Goal: Information Seeking & Learning: Learn about a topic

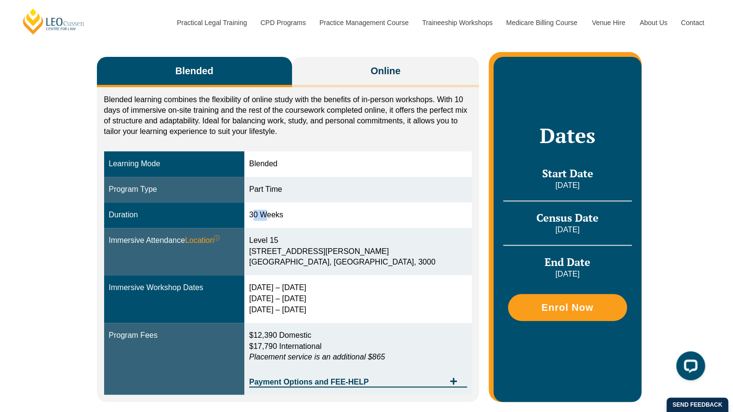
drag, startPoint x: 275, startPoint y: 214, endPoint x: 285, endPoint y: 213, distance: 9.2
click at [285, 213] on div "30 Weeks" at bounding box center [358, 215] width 218 height 11
drag, startPoint x: 282, startPoint y: 307, endPoint x: 341, endPoint y: 310, distance: 58.4
click at [341, 310] on div "9 – 12 Feb 2026 2 – 4 Jun 2026 11 – 13 Aug 2026" at bounding box center [358, 298] width 218 height 33
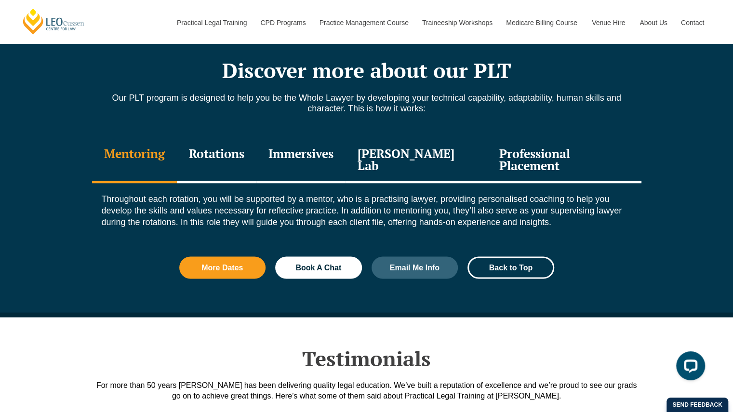
scroll to position [1042, 0]
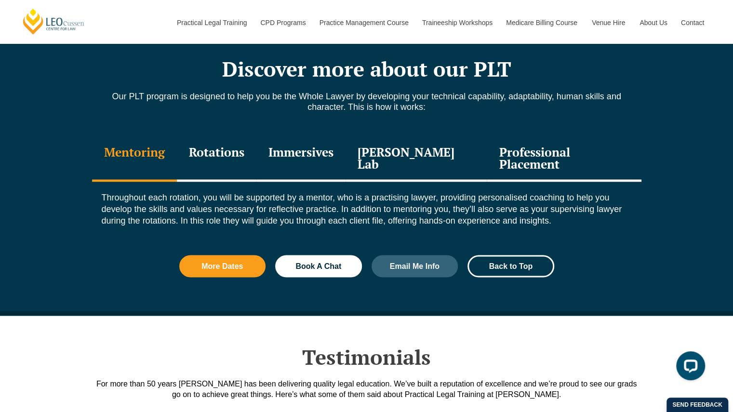
click at [220, 146] on div "Rotations" at bounding box center [216, 159] width 79 height 46
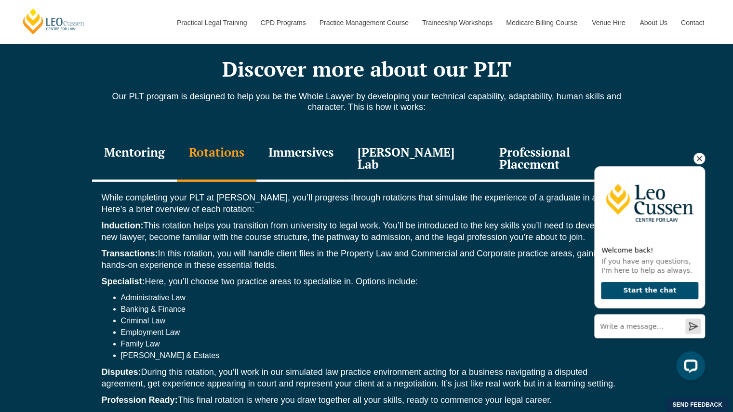
click at [699, 160] on icon "Hide greeting" at bounding box center [699, 159] width 12 height 12
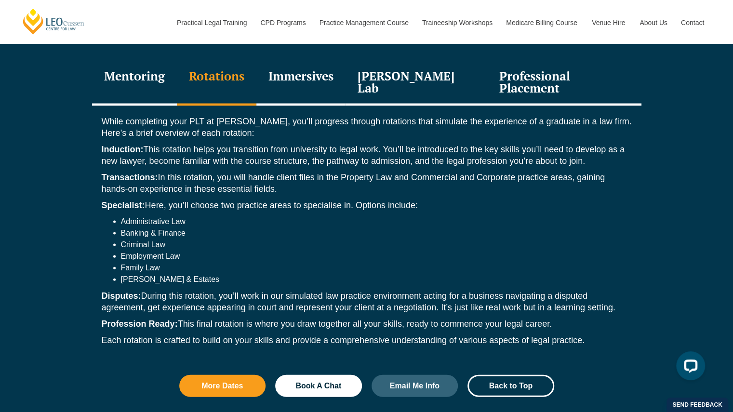
scroll to position [1118, 0]
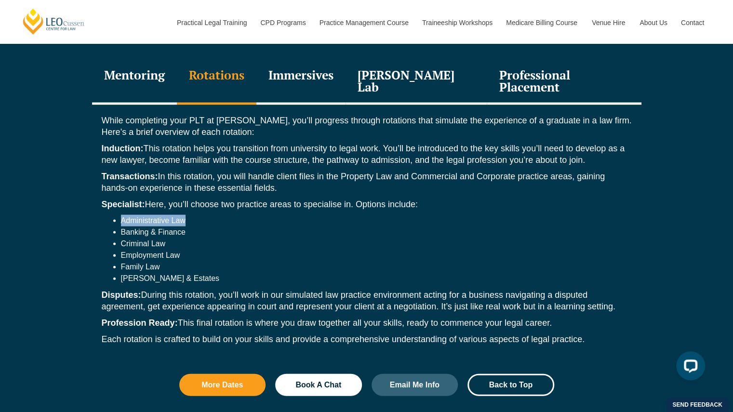
drag, startPoint x: 120, startPoint y: 207, endPoint x: 184, endPoint y: 209, distance: 64.1
click at [184, 215] on li "Administrative Law" at bounding box center [376, 221] width 511 height 12
drag, startPoint x: 121, startPoint y: 221, endPoint x: 190, endPoint y: 219, distance: 68.9
click at [190, 226] on li "Banking & Finance" at bounding box center [376, 232] width 511 height 12
drag, startPoint x: 174, startPoint y: 266, endPoint x: 118, endPoint y: 267, distance: 56.4
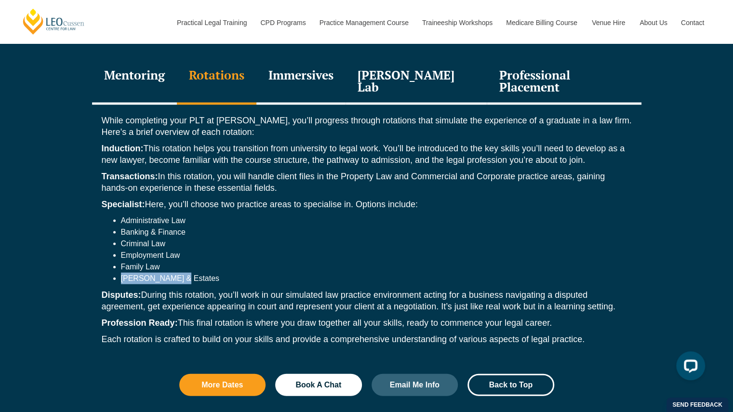
click at [118, 267] on ul "Administrative Law Banking & Finance Criminal Law Employment Law Family Law Wil…" at bounding box center [367, 249] width 530 height 69
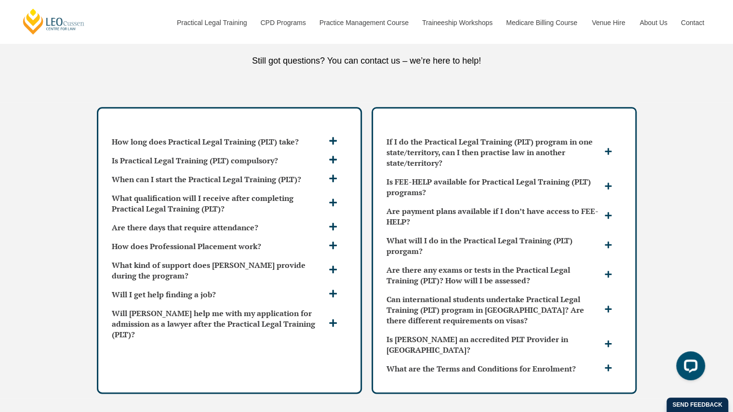
scroll to position [2718, 0]
click at [218, 192] on h3 "What qualification will I receive after completing Practical Legal Training (PL…" at bounding box center [219, 202] width 214 height 21
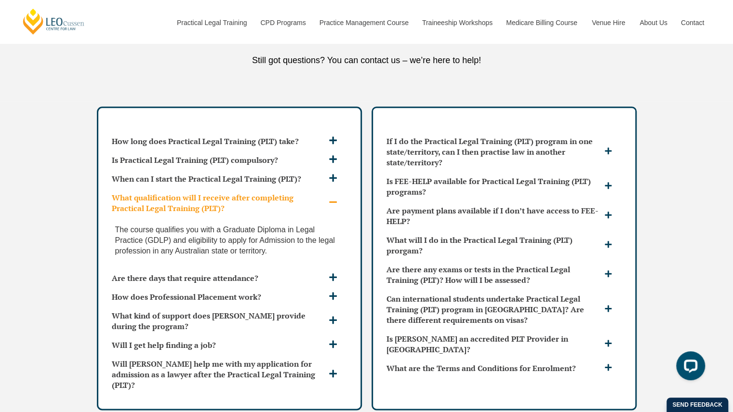
click at [218, 192] on h3 "What qualification will I receive after completing Practical Legal Training (PL…" at bounding box center [219, 202] width 214 height 21
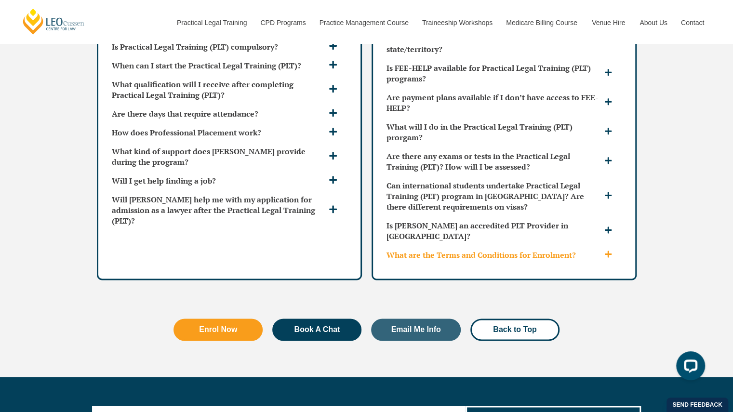
scroll to position [2841, 0]
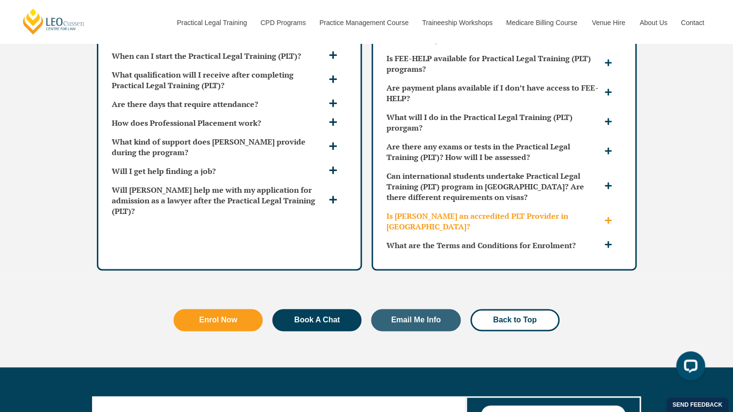
click at [416, 210] on h3 "Is Leo Cussen an accredited PLT Provider in VIC?" at bounding box center [493, 220] width 215 height 21
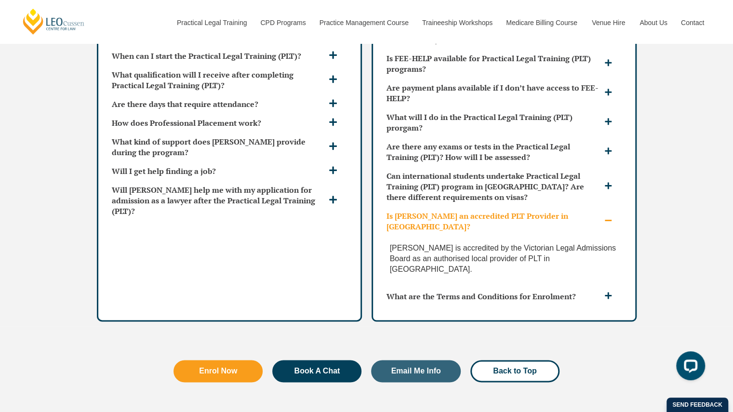
click at [415, 210] on h3 "Is Leo Cussen an accredited PLT Provider in VIC?" at bounding box center [493, 220] width 215 height 21
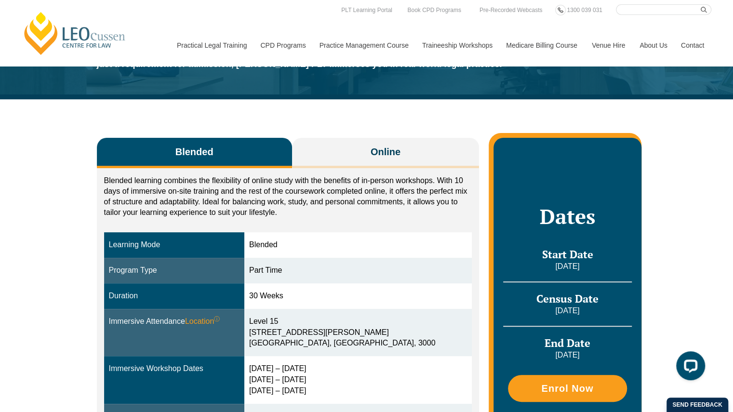
scroll to position [0, 0]
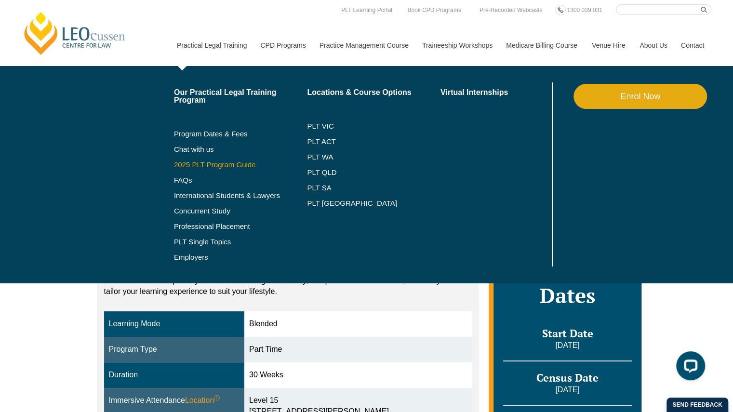
click at [234, 162] on link "2025 PLT Program Guide" at bounding box center [228, 165] width 109 height 8
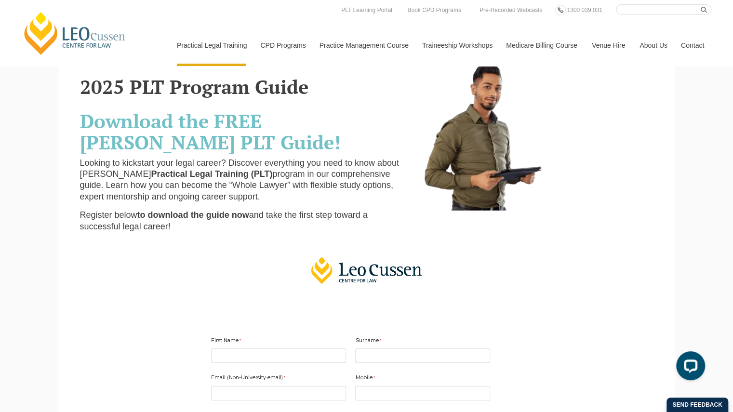
scroll to position [23, 0]
